Goal: Task Accomplishment & Management: Manage account settings

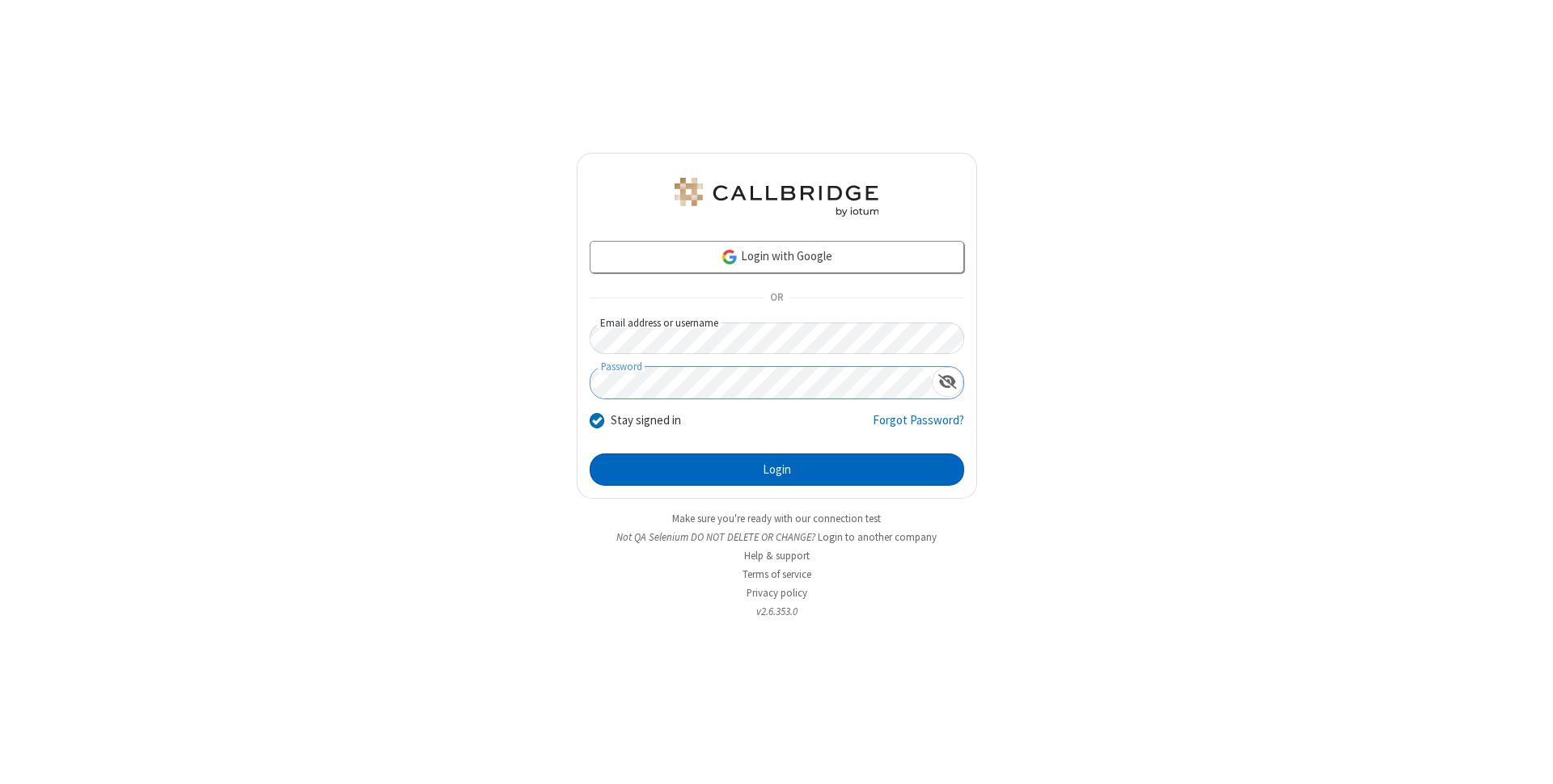
click at [776, 470] on button "Login" at bounding box center [777, 469] width 375 height 33
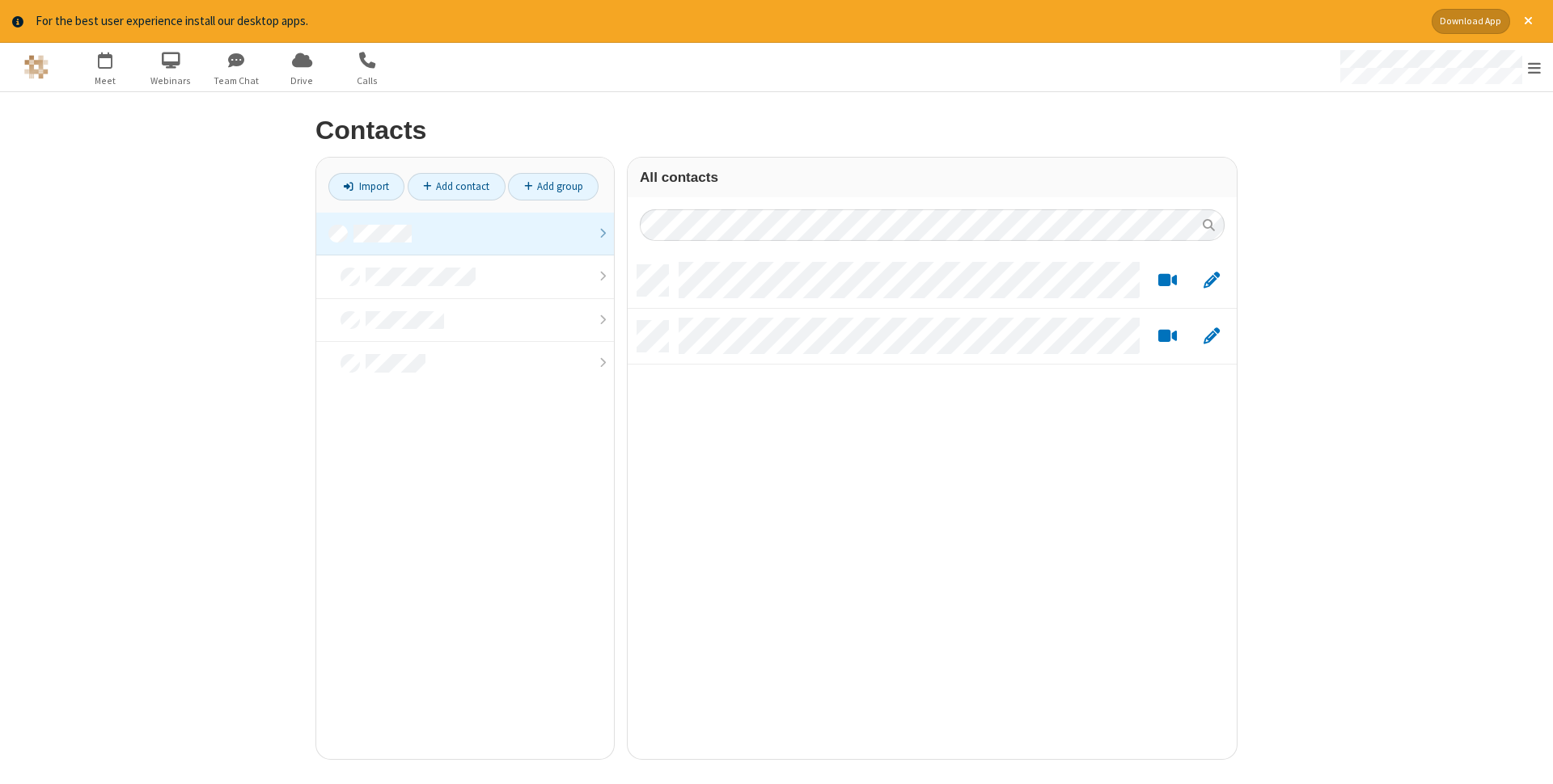
scroll to position [506, 609]
click at [465, 233] on link at bounding box center [465, 234] width 297 height 44
click at [456, 186] on link "Add contact" at bounding box center [456, 186] width 98 height 28
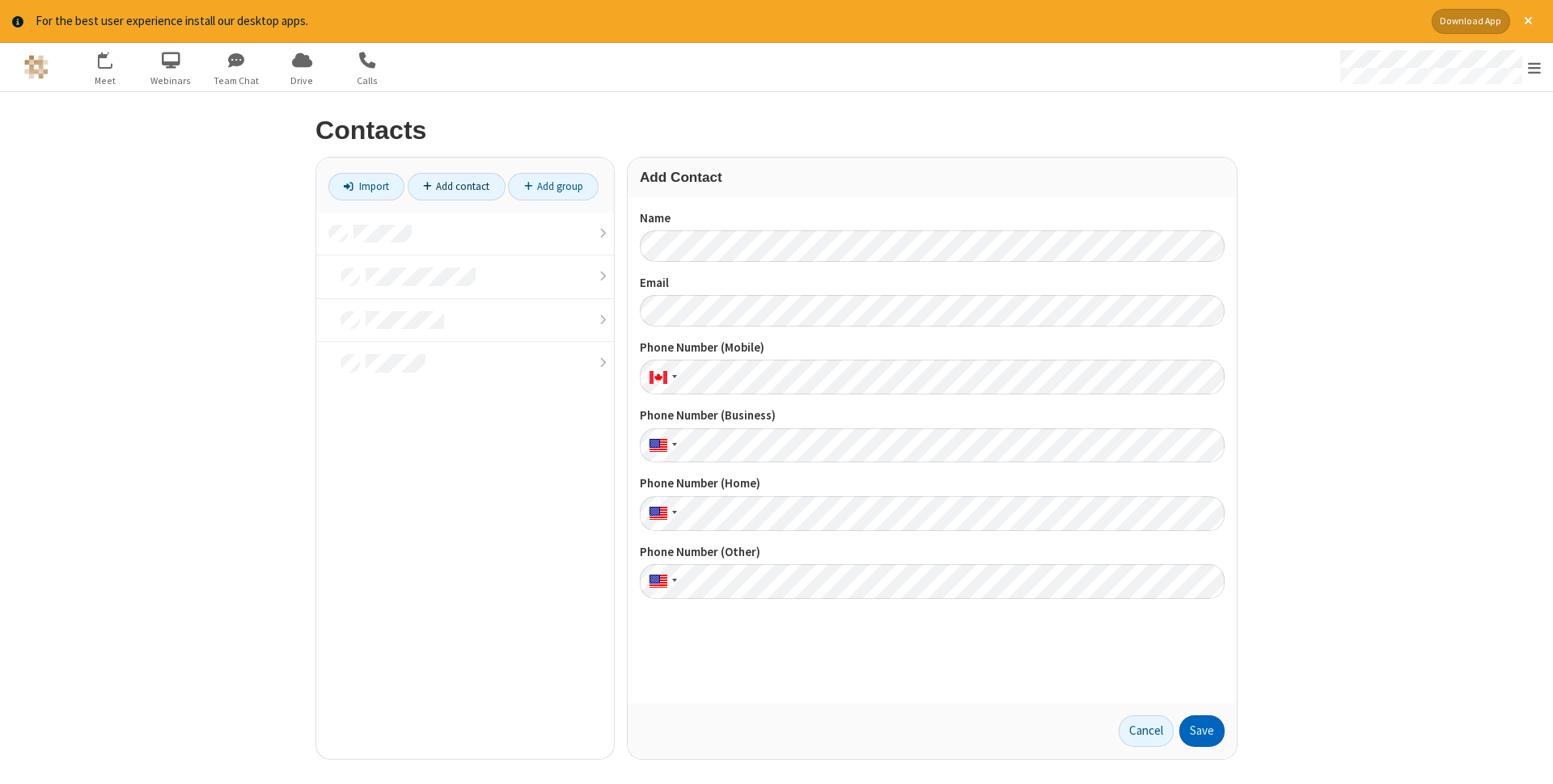
click at [1202, 731] on button "Save" at bounding box center [1202, 731] width 45 height 33
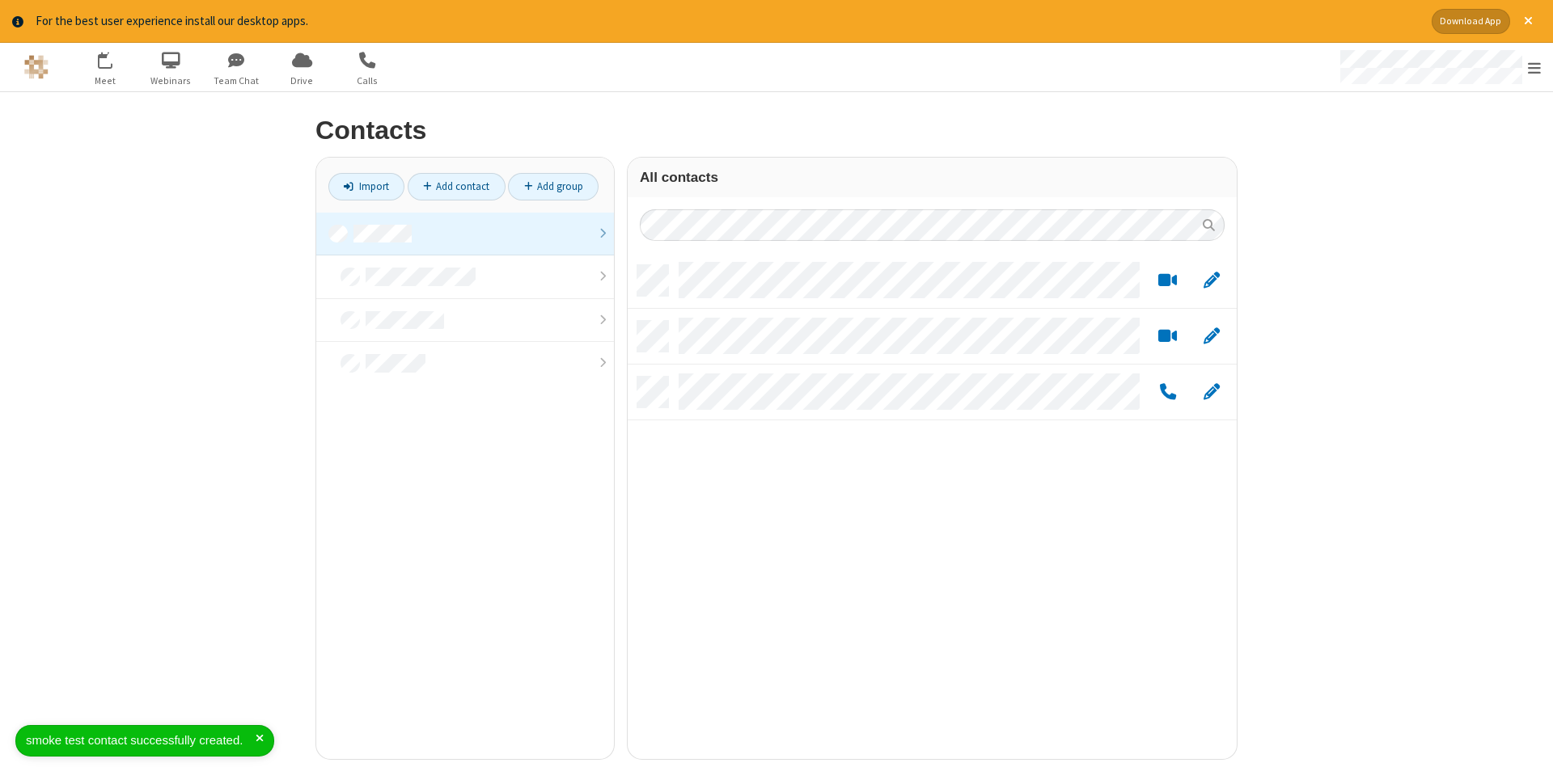
scroll to position [506, 609]
click at [456, 186] on link "Add contact" at bounding box center [456, 186] width 98 height 28
